Goal: Information Seeking & Learning: Learn about a topic

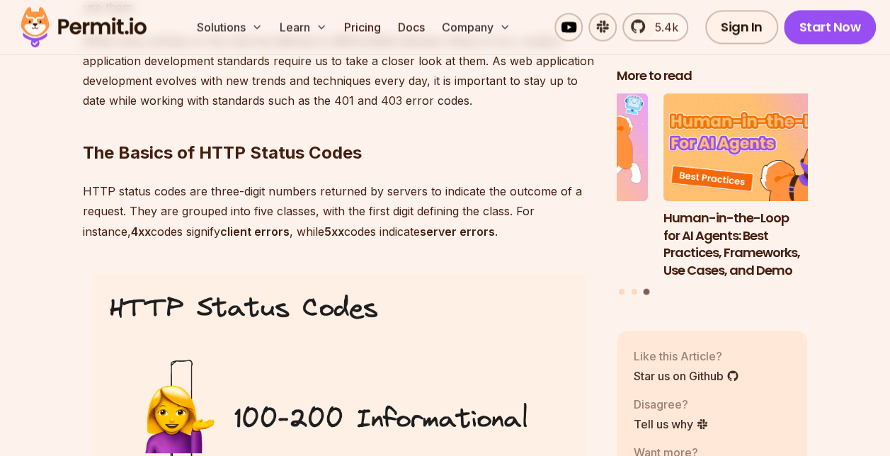
scroll to position [1104, 0]
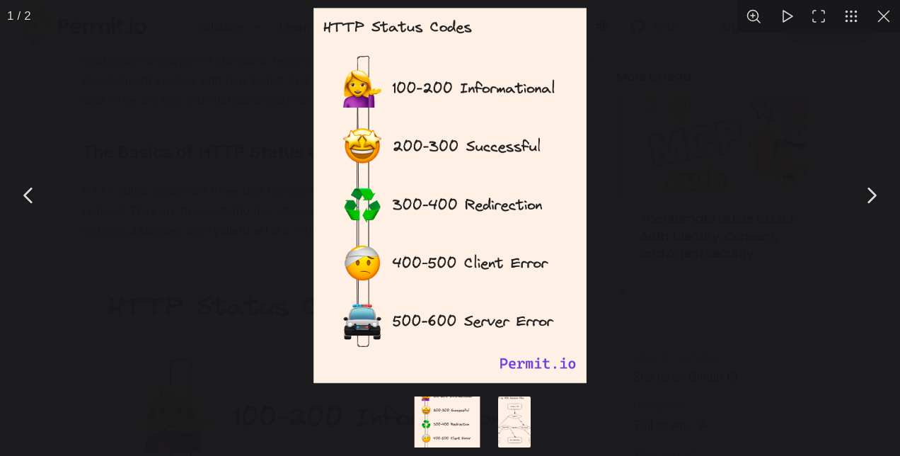
click at [886, 16] on button "You can close this modal content with the ESC key" at bounding box center [884, 16] width 33 height 33
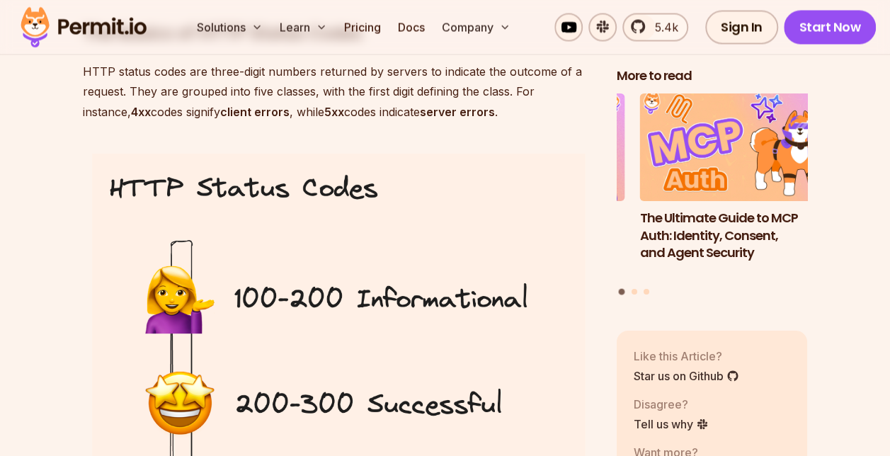
scroll to position [1222, 0]
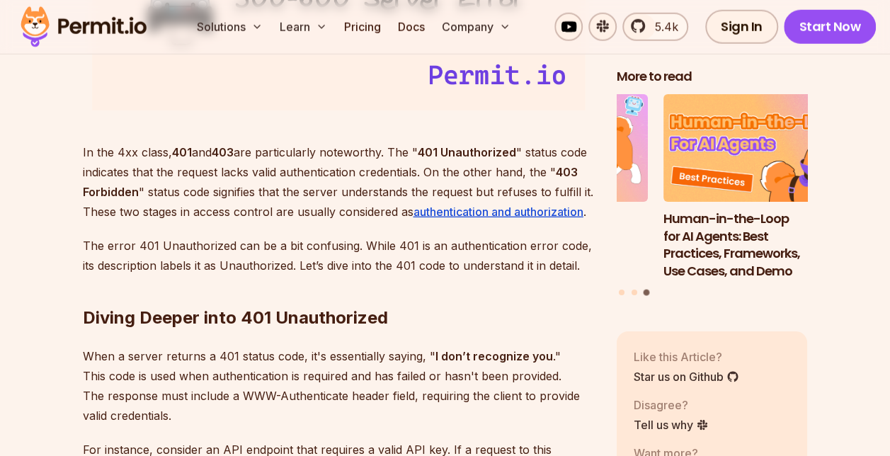
scroll to position [1947, 0]
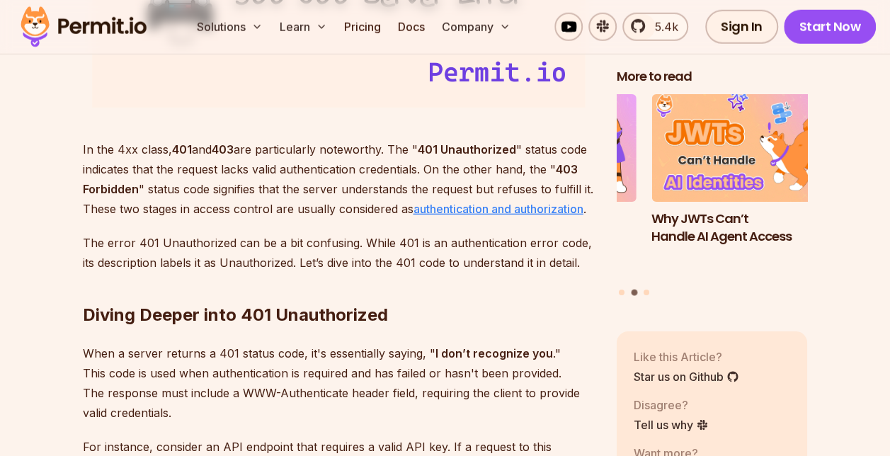
click at [460, 202] on u "authentication and authorization" at bounding box center [498, 209] width 170 height 14
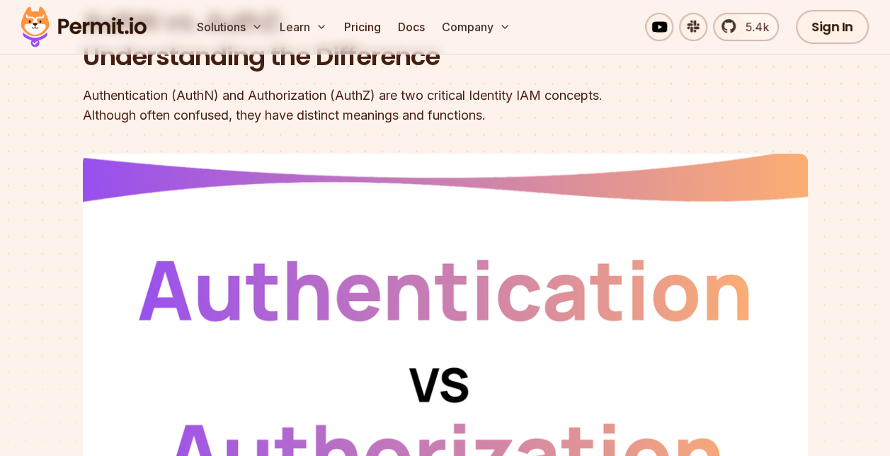
scroll to position [167, 0]
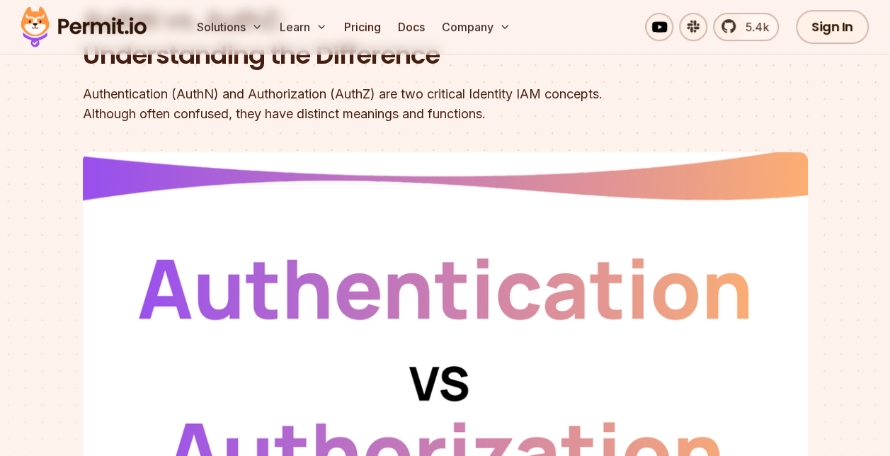
click at [525, 91] on div "Authentication (AuthN) and Authorization (AuthZ) are two critical Identity IAM …" at bounding box center [355, 104] width 544 height 40
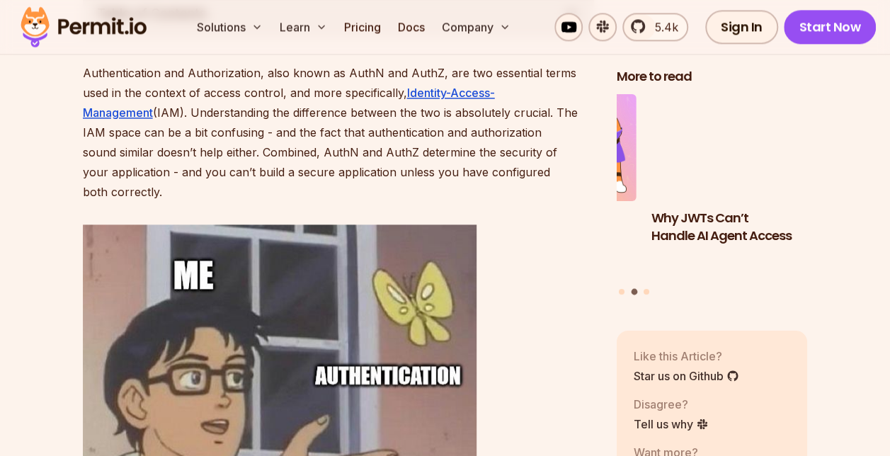
scroll to position [848, 0]
